Goal: Task Accomplishment & Management: Use online tool/utility

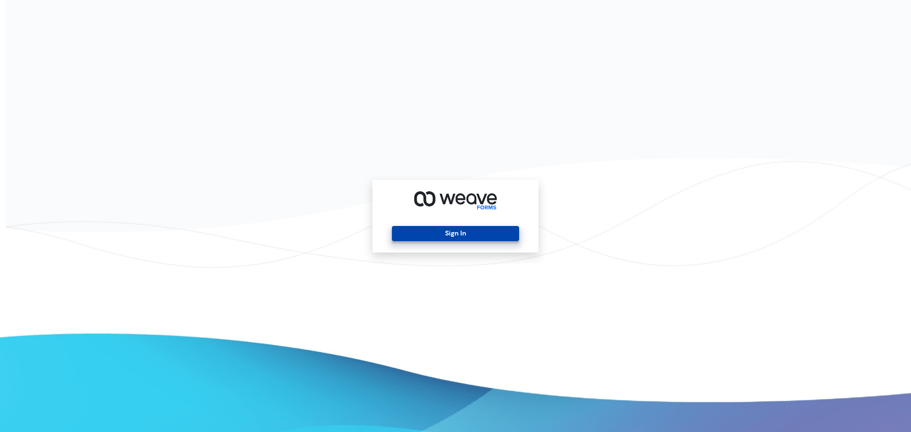
click at [465, 226] on button "Sign In" at bounding box center [455, 233] width 127 height 15
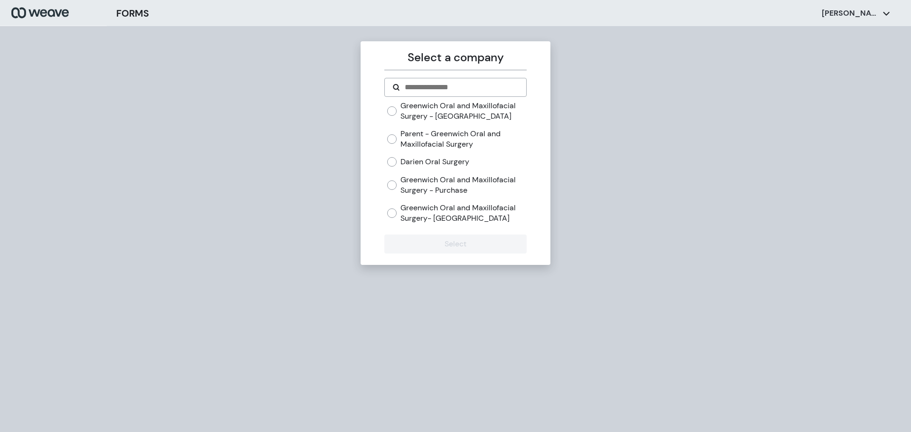
click at [460, 168] on div "Greenwich Oral and Maxillofacial Surgery - Westport Parent - [GEOGRAPHIC_DATA] …" at bounding box center [456, 162] width 139 height 122
click at [460, 163] on label "Darien Oral Surgery" at bounding box center [435, 162] width 69 height 10
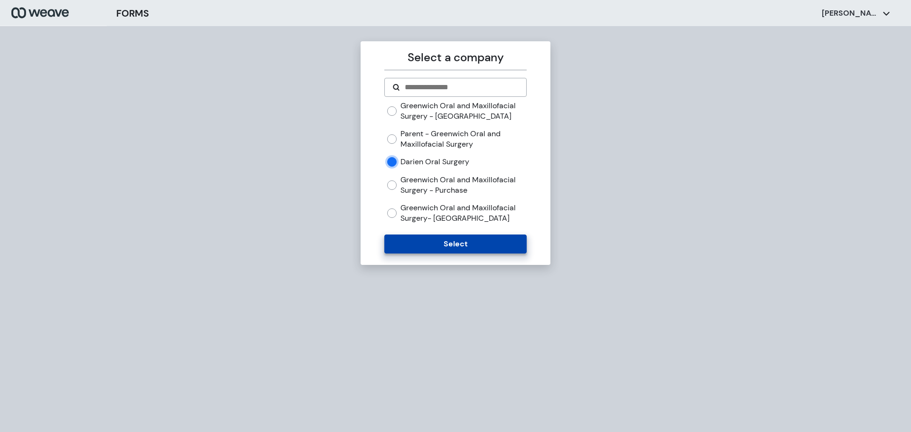
click at [472, 244] on button "Select" at bounding box center [456, 244] width 142 height 19
